Goal: Find specific page/section: Find specific page/section

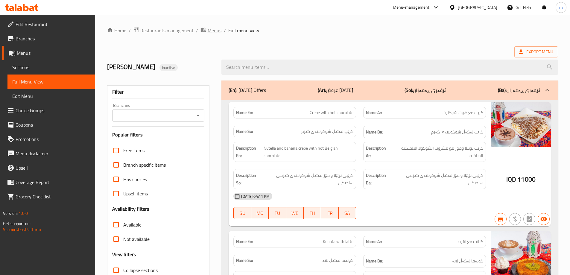
click at [217, 31] on span "Menus" at bounding box center [215, 30] width 14 height 7
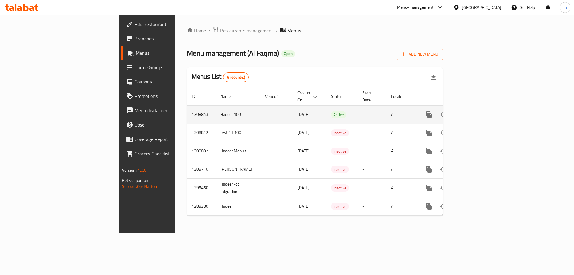
click at [187, 109] on td "1308843" at bounding box center [201, 114] width 29 height 18
click at [216, 105] on td "Hadeer 100" at bounding box center [238, 114] width 45 height 18
click at [216, 113] on td "Hadeer 100" at bounding box center [238, 114] width 45 height 18
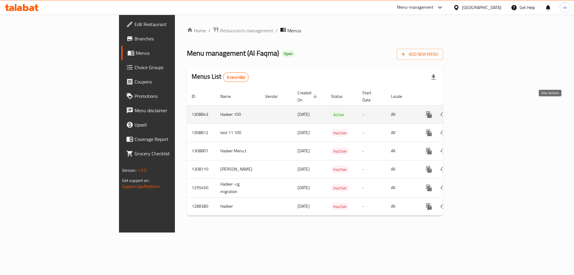
click at [476, 111] on icon "enhanced table" at bounding box center [472, 114] width 7 height 7
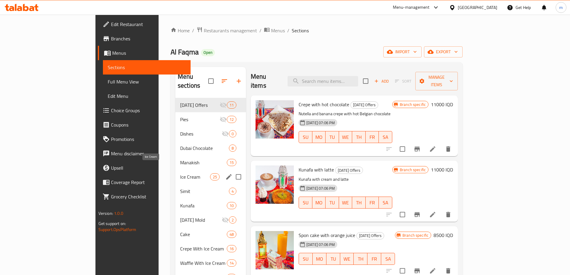
click at [175, 172] on div "Ice Cream 25" at bounding box center [210, 177] width 71 height 14
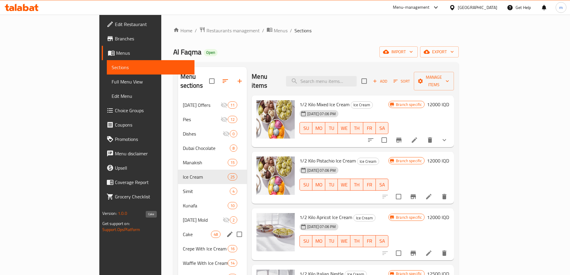
click at [183, 231] on span "Cake" at bounding box center [197, 234] width 28 height 7
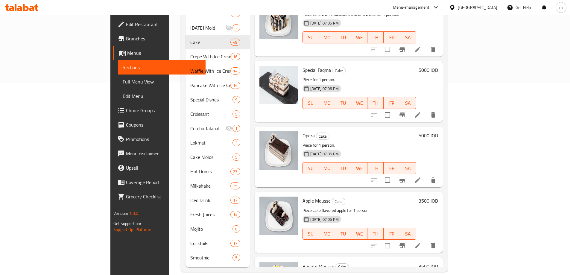
scroll to position [1885, 0]
